Goal: Use online tool/utility

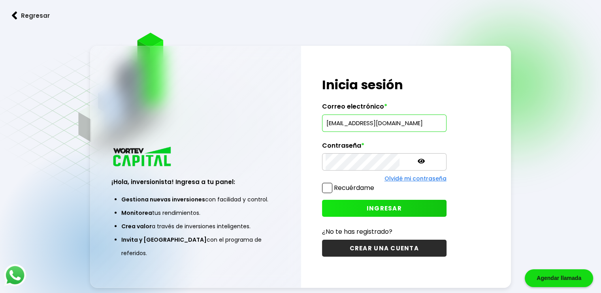
scroll to position [0, 0]
type input "[EMAIL_ADDRESS][DOMAIN_NAME]"
click at [383, 208] on button "INGRESAR" at bounding box center [384, 208] width 125 height 17
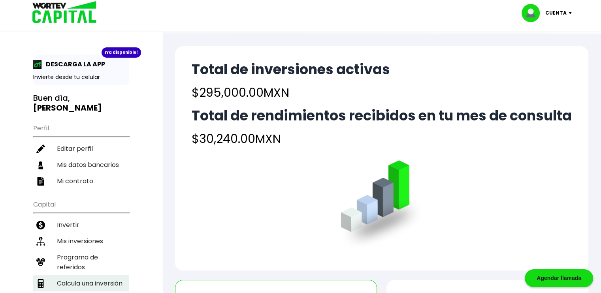
click at [117, 276] on li "Calcula una inversión" at bounding box center [81, 284] width 96 height 16
select select "1"
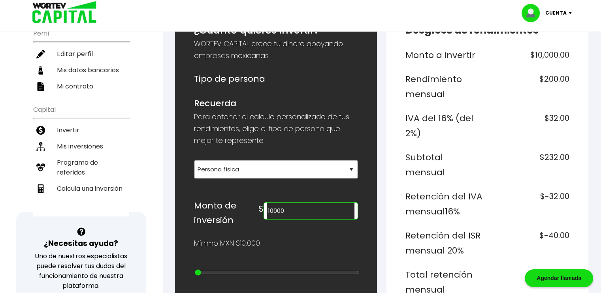
scroll to position [119, 0]
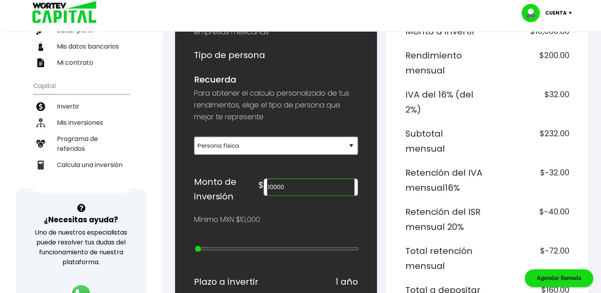
drag, startPoint x: 310, startPoint y: 187, endPoint x: 258, endPoint y: 194, distance: 51.8
click at [258, 194] on div "Monto de inversión $ 10000" at bounding box center [276, 190] width 164 height 30
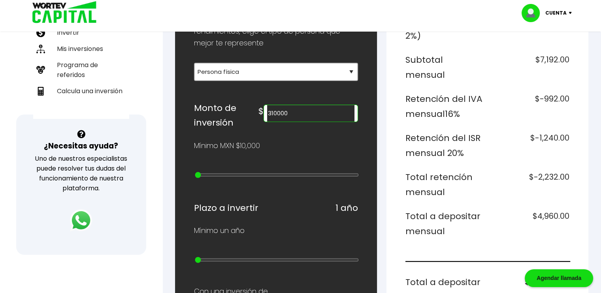
scroll to position [198, 0]
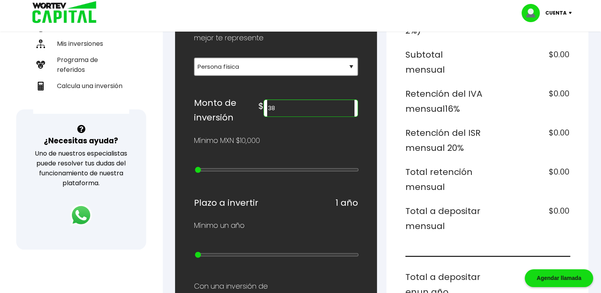
type input "3"
type input "4"
type input "310000"
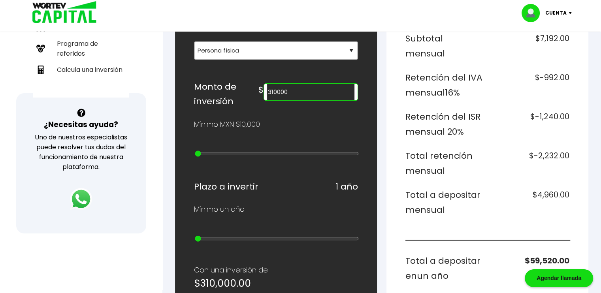
scroll to position [277, 0]
